Goal: Transaction & Acquisition: Purchase product/service

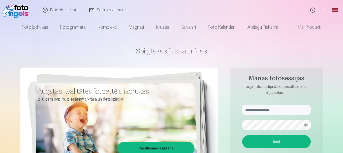
click at [316, 7] on link "Ieiet" at bounding box center [318, 10] width 24 height 20
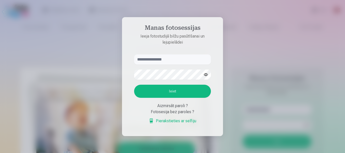
click at [165, 59] on input "text" at bounding box center [172, 59] width 77 height 10
type input "**********"
click at [171, 95] on button "Ieiet" at bounding box center [172, 91] width 77 height 13
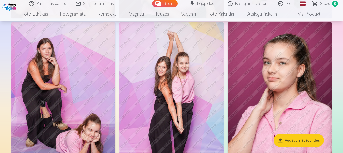
scroll to position [505, 0]
click at [277, 82] on img at bounding box center [280, 101] width 104 height 157
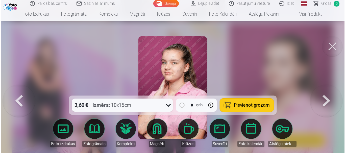
scroll to position [506, 0]
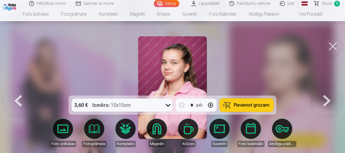
click at [167, 105] on icon at bounding box center [167, 105] width 5 height 3
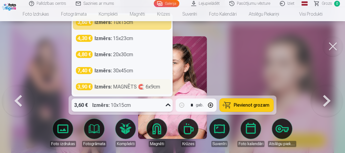
click at [149, 91] on div "3,90 € Izmērs : MAGNĒTS 🧲 6x9cm" at bounding box center [122, 86] width 98 height 15
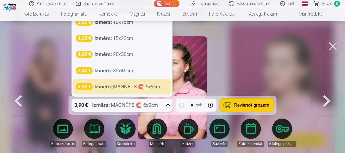
click at [156, 103] on div "Izmērs : MAGNĒTS 🧲 6x9cm" at bounding box center [125, 105] width 66 height 13
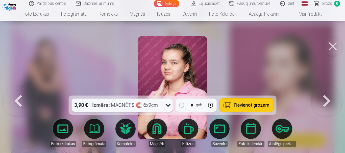
click at [150, 107] on div "Izmērs : MAGNĒTS 🧲 6x9cm" at bounding box center [125, 105] width 66 height 13
click at [334, 50] on button at bounding box center [332, 46] width 20 height 20
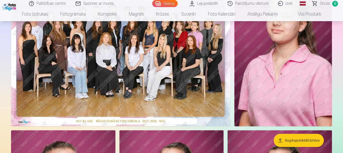
scroll to position [50, 0]
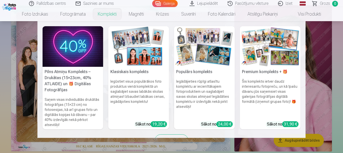
click at [110, 16] on link "Komplekti" at bounding box center [107, 14] width 31 height 14
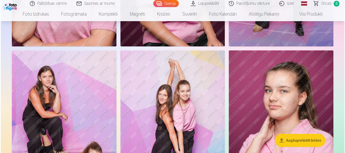
scroll to position [530, 0]
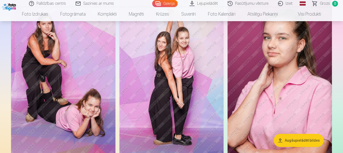
click at [78, 65] on img at bounding box center [63, 75] width 104 height 157
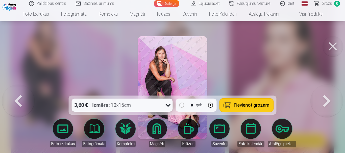
click at [153, 108] on div "3,60 € Izmērs : 10x15cm" at bounding box center [117, 105] width 91 height 13
click at [141, 109] on div "3,60 € Izmērs : 10x15cm" at bounding box center [117, 105] width 91 height 13
click at [235, 104] on span "Pievienot grozam" at bounding box center [252, 105] width 36 height 5
click at [332, 45] on button at bounding box center [332, 46] width 20 height 20
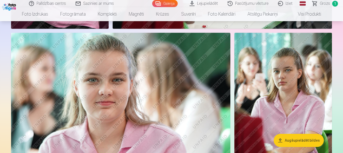
scroll to position [856, 0]
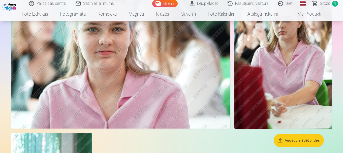
click at [290, 75] on img at bounding box center [284, 55] width 98 height 146
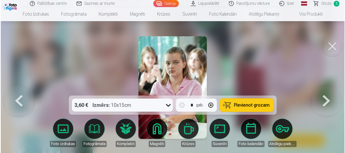
scroll to position [859, 0]
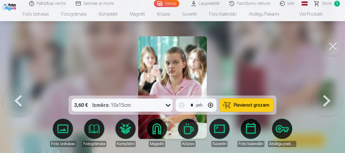
click at [245, 102] on button "Pievienot grozam" at bounding box center [246, 105] width 54 height 13
click at [329, 47] on button at bounding box center [332, 46] width 20 height 20
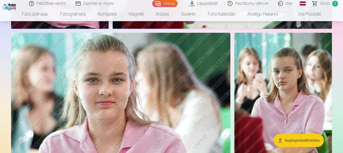
scroll to position [831, 0]
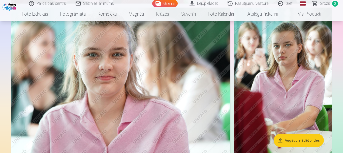
click at [162, 83] on img at bounding box center [120, 81] width 219 height 146
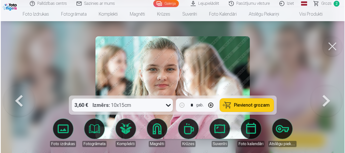
scroll to position [833, 0]
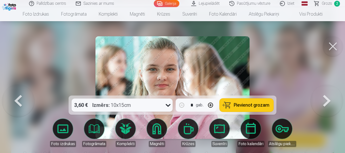
click at [234, 103] on span "Pievienot grozam" at bounding box center [252, 105] width 36 height 5
click at [329, 51] on button at bounding box center [332, 46] width 20 height 20
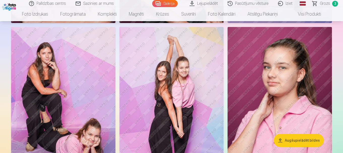
scroll to position [503, 0]
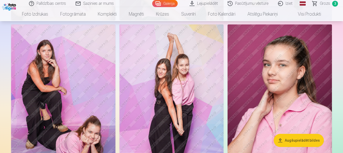
click at [301, 140] on button "Augšupielādēt bildes" at bounding box center [299, 140] width 50 height 13
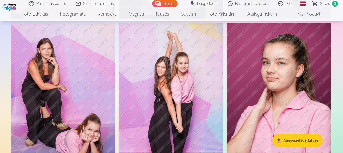
scroll to position [504, 0]
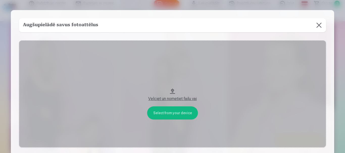
click at [322, 29] on button at bounding box center [319, 25] width 14 height 14
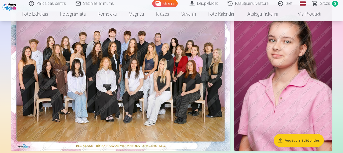
scroll to position [50, 0]
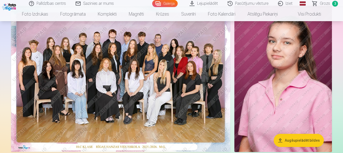
click at [132, 73] on img at bounding box center [120, 79] width 219 height 146
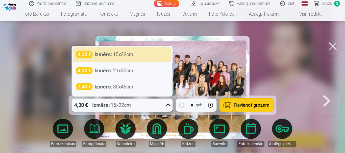
click at [140, 102] on div "4,30 € Izmērs : 15x22cm" at bounding box center [117, 105] width 91 height 13
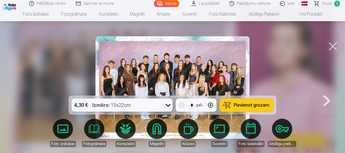
click at [248, 108] on button "Pievienot grozam" at bounding box center [246, 105] width 54 height 13
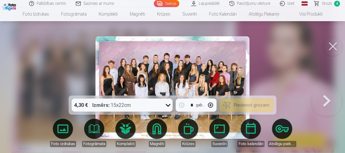
click at [331, 43] on button at bounding box center [332, 46] width 20 height 20
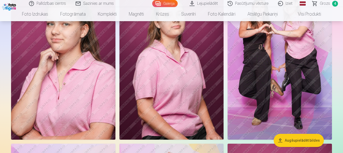
scroll to position [353, 0]
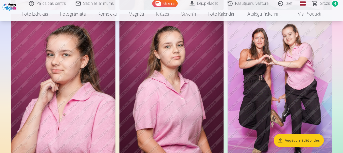
click at [186, 84] on img at bounding box center [172, 92] width 104 height 157
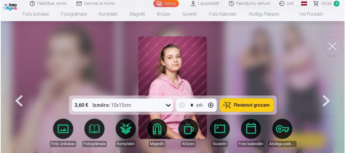
scroll to position [353, 0]
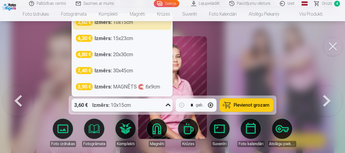
click at [147, 106] on div "3,60 € Izmērs : 10x15cm" at bounding box center [117, 105] width 91 height 13
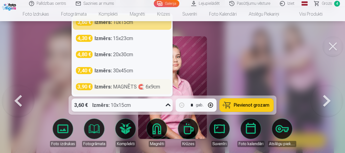
click at [132, 90] on div "Izmērs : MAGNĒTS 🧲 6x9cm" at bounding box center [128, 86] width 66 height 7
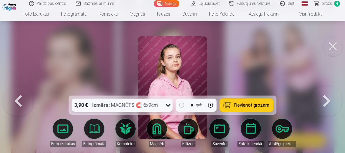
click at [263, 104] on span "Pievienot grozam" at bounding box center [252, 105] width 36 height 5
click at [329, 44] on button at bounding box center [332, 46] width 20 height 20
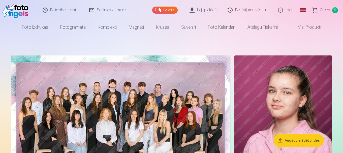
click at [330, 13] on span "Grozs" at bounding box center [325, 10] width 10 height 6
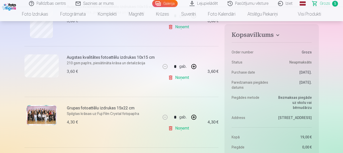
scroll to position [151, 0]
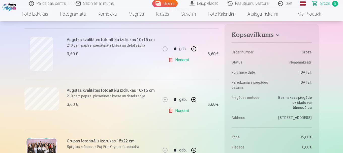
click at [186, 113] on link "Noņemt" at bounding box center [179, 111] width 23 height 10
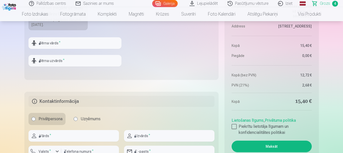
scroll to position [429, 0]
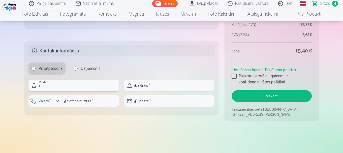
click at [41, 86] on input "text" at bounding box center [74, 86] width 91 height 12
type input "******"
type input "*********"
type input "********"
type input "**********"
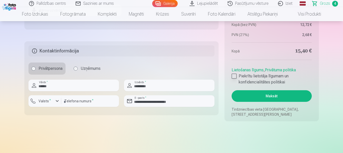
click at [235, 76] on div at bounding box center [234, 76] width 5 height 5
click at [256, 95] on button "Maksāt" at bounding box center [272, 96] width 80 height 12
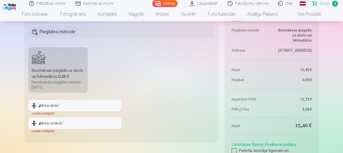
scroll to position [328, 0]
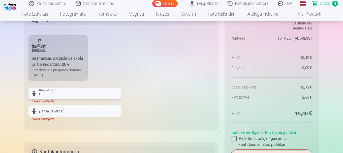
click at [79, 93] on input "text" at bounding box center [75, 94] width 93 height 12
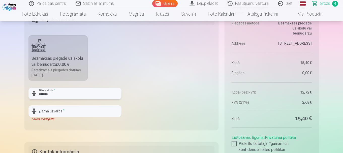
type input "*******"
click at [49, 110] on input "text" at bounding box center [75, 111] width 93 height 12
type input "*********"
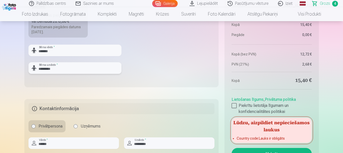
scroll to position [404, 0]
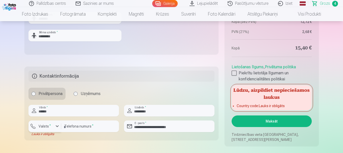
click at [58, 126] on div "button" at bounding box center [57, 126] width 6 height 6
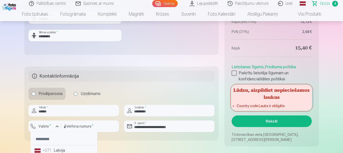
click at [66, 148] on li "+371 Latvija" at bounding box center [64, 151] width 63 height 10
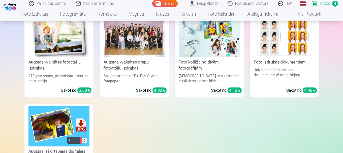
scroll to position [583, 0]
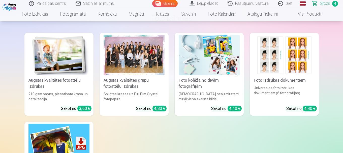
click at [128, 102] on link "Augstas kvalitātes grupu fotoattēlu izdrukas Spilgtas krāsas uz Fuji Film Cryst…" at bounding box center [134, 74] width 69 height 83
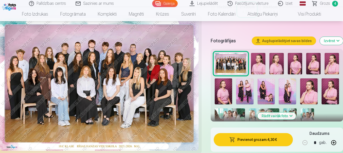
scroll to position [177, 0]
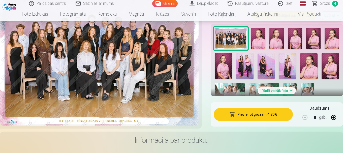
click at [274, 91] on button "Rādīt vairāk foto" at bounding box center [277, 90] width 39 height 7
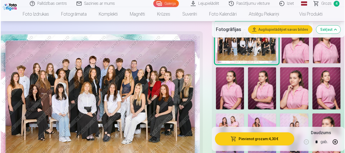
scroll to position [151, 0]
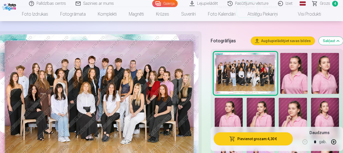
click at [281, 39] on button "Augšupielādējiet savas bildes" at bounding box center [283, 41] width 64 height 8
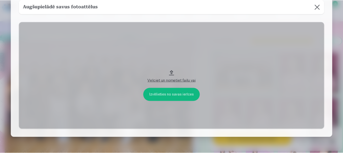
scroll to position [25, 0]
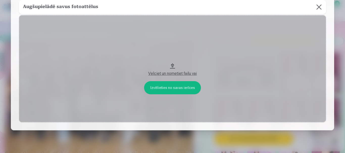
click at [320, 4] on button at bounding box center [319, 7] width 14 height 14
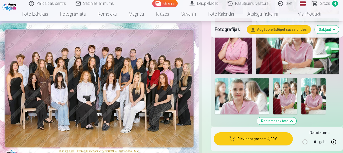
scroll to position [328, 0]
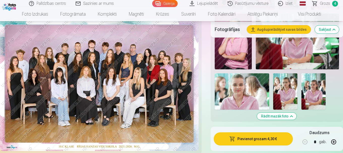
click at [281, 87] on img at bounding box center [285, 91] width 24 height 36
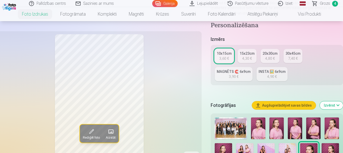
scroll to position [101, 0]
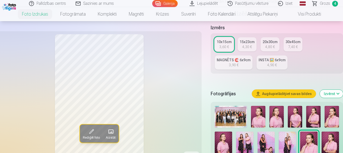
click at [277, 67] on div "4,90 €" at bounding box center [272, 65] width 10 height 5
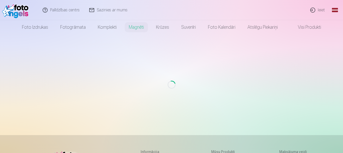
click at [307, 10] on link "Ieiet" at bounding box center [318, 10] width 24 height 20
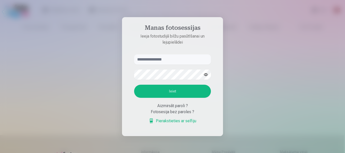
click at [171, 64] on input "text" at bounding box center [172, 59] width 77 height 10
type input "**********"
click at [164, 89] on button "Ieiet" at bounding box center [172, 91] width 77 height 13
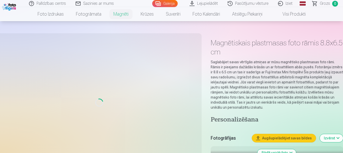
scroll to position [25, 0]
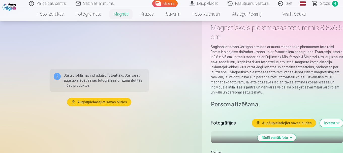
click at [330, 4] on span "Grozs" at bounding box center [325, 4] width 10 height 6
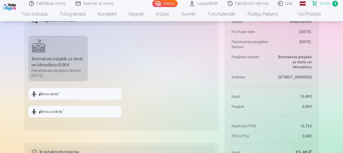
scroll to position [328, 0]
click at [104, 92] on input "text" at bounding box center [75, 94] width 93 height 12
type input "*******"
click at [73, 114] on input "text" at bounding box center [75, 111] width 93 height 12
type input "*********"
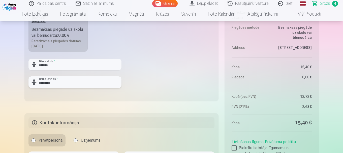
scroll to position [404, 0]
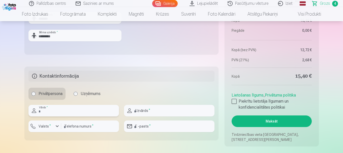
click at [62, 107] on input "text" at bounding box center [74, 111] width 91 height 12
type input "******"
type input "*********"
type input "********"
type input "**********"
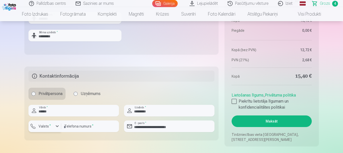
click at [56, 128] on div "button" at bounding box center [57, 126] width 6 height 6
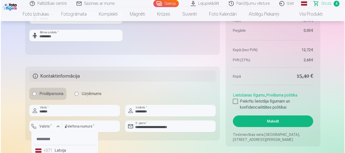
scroll to position [406, 0]
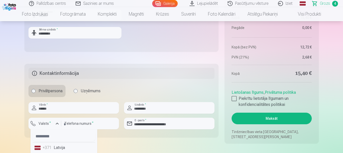
click at [57, 150] on li "+371 Latvija" at bounding box center [64, 148] width 63 height 10
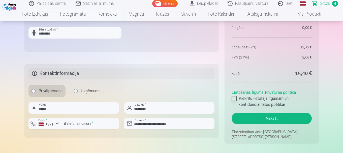
click at [233, 98] on div at bounding box center [234, 98] width 5 height 5
click at [270, 117] on button "Maksāt" at bounding box center [272, 119] width 80 height 12
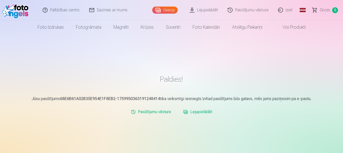
click at [173, 10] on link "Galerija" at bounding box center [164, 10] width 25 height 7
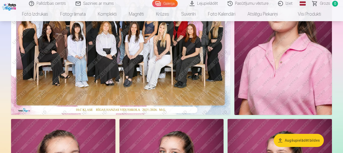
scroll to position [76, 0]
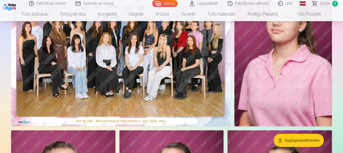
click at [203, 3] on link "Lejupielādēt" at bounding box center [204, 3] width 38 height 7
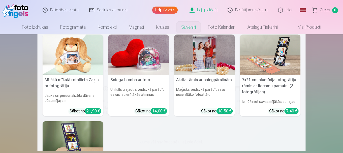
scroll to position [101, 0]
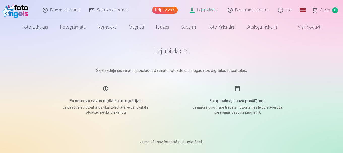
click at [286, 9] on link "Iziet" at bounding box center [286, 10] width 24 height 20
